Goal: Obtain resource: Obtain resource

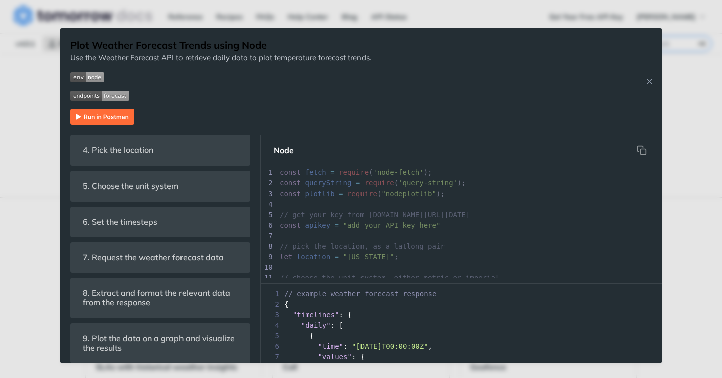
scroll to position [411, 0]
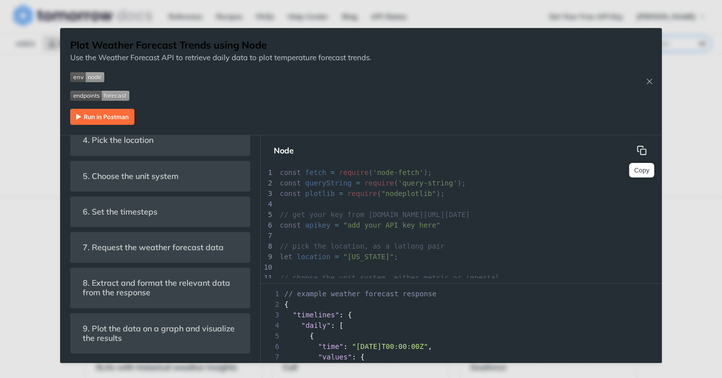
click at [644, 148] on icon "hidden" at bounding box center [642, 150] width 10 height 10
click at [641, 142] on button "Copy" at bounding box center [642, 150] width 20 height 20
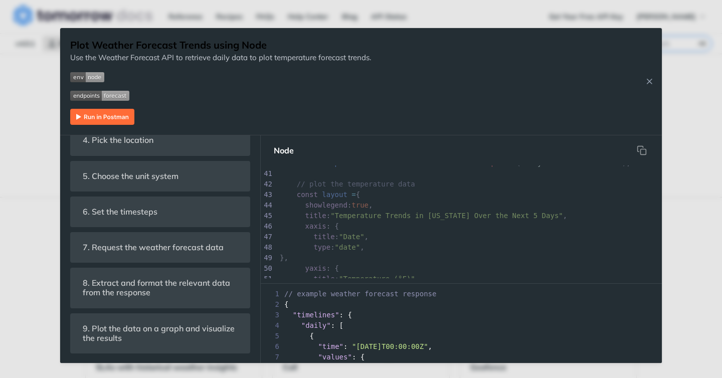
scroll to position [614, 0]
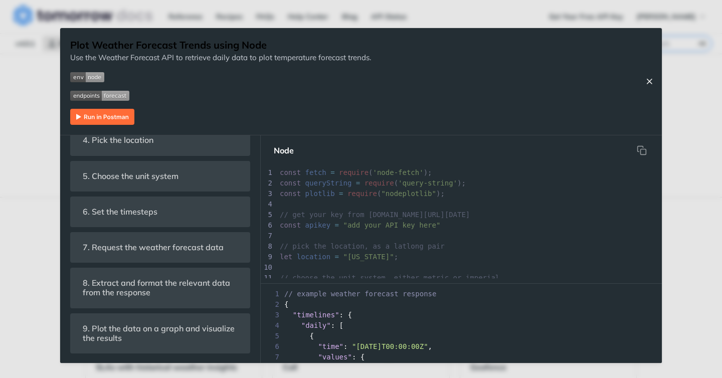
click at [649, 79] on icon "Close Recipe" at bounding box center [649, 81] width 9 height 9
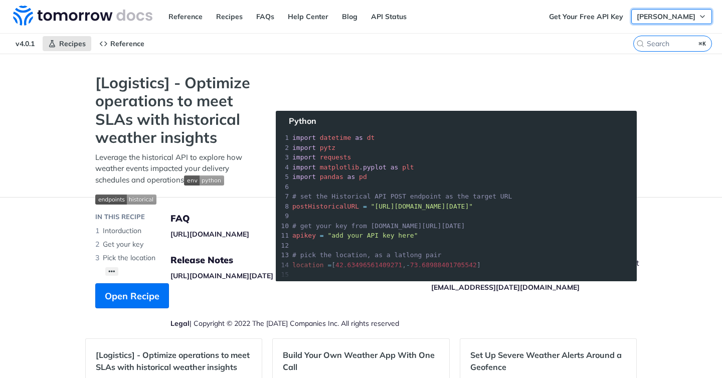
click at [696, 19] on button "[PERSON_NAME]" at bounding box center [671, 16] width 81 height 15
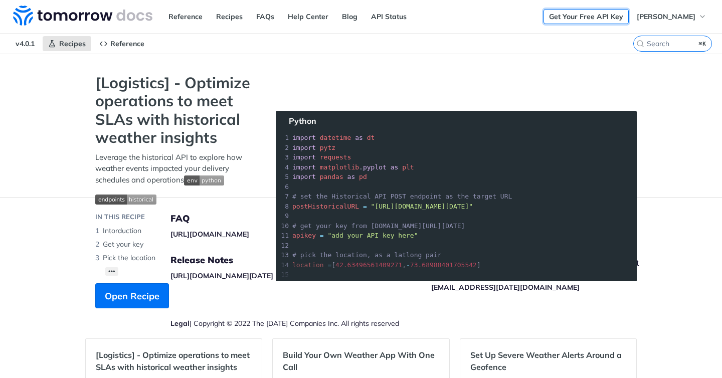
click at [629, 17] on link "Get Your Free API Key" at bounding box center [586, 16] width 85 height 15
